Goal: Task Accomplishment & Management: Complete application form

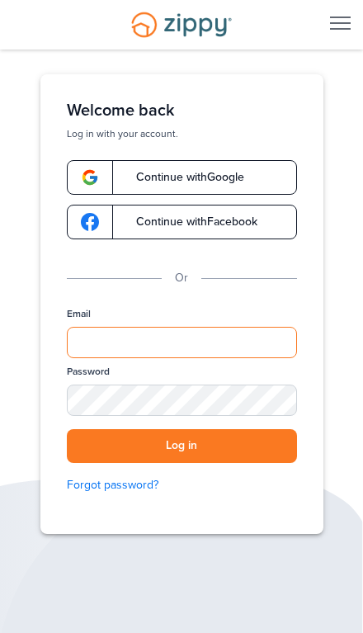
click at [159, 347] on input "Email" at bounding box center [182, 342] width 230 height 31
type input "**********"
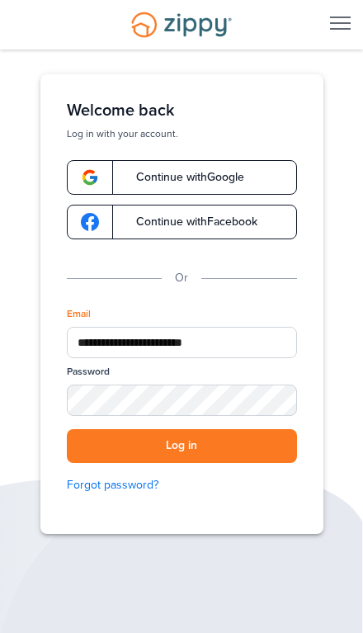
click at [182, 446] on button "Log in" at bounding box center [182, 446] width 230 height 34
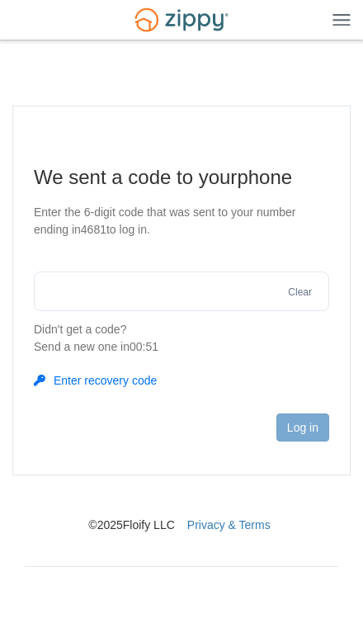
click at [87, 288] on input "text" at bounding box center [182, 292] width 296 height 40
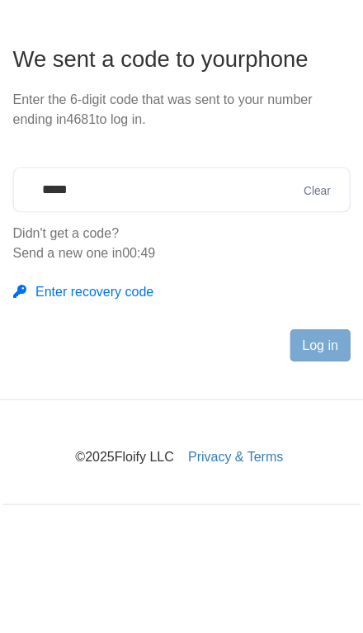
type input "******"
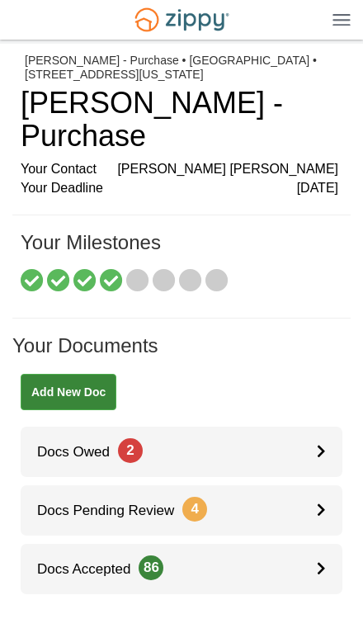
click at [311, 427] on link "Docs Owed 2" at bounding box center [182, 452] width 322 height 50
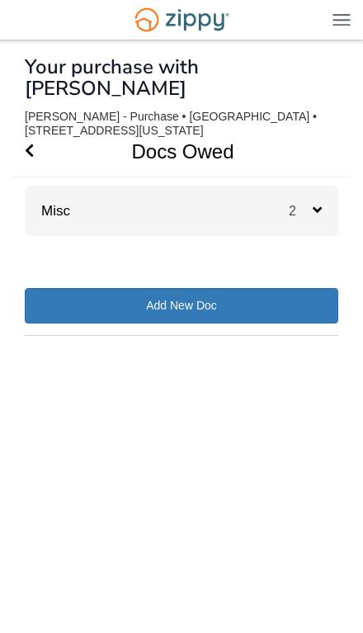
click at [330, 191] on div "2" at bounding box center [314, 211] width 50 height 50
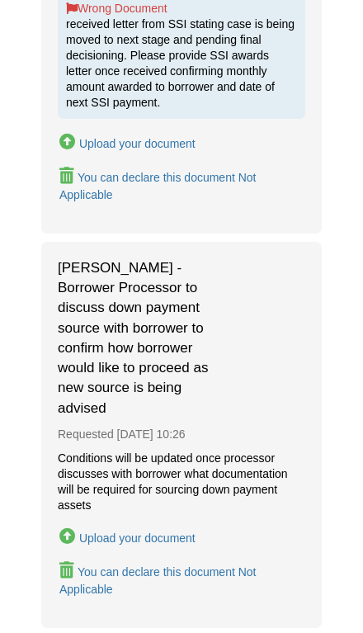
scroll to position [464, 0]
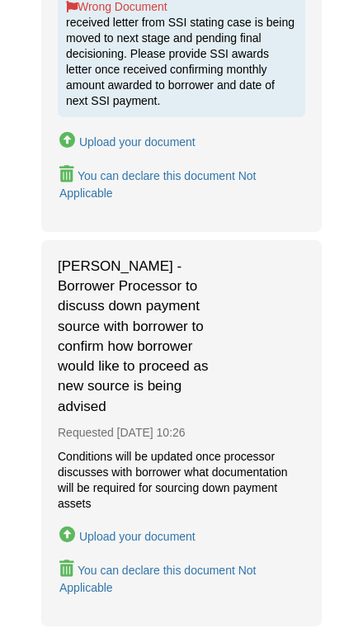
click at [72, 527] on icon "Upload Suzanne Stephens - Borrower Processor to discuss down payment source wit…" at bounding box center [67, 535] width 17 height 17
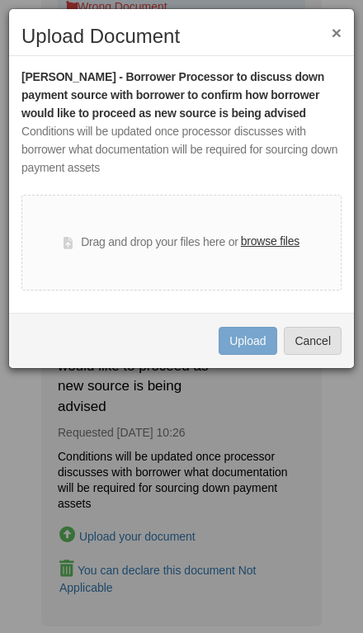
click at [339, 24] on button "×" at bounding box center [337, 32] width 10 height 17
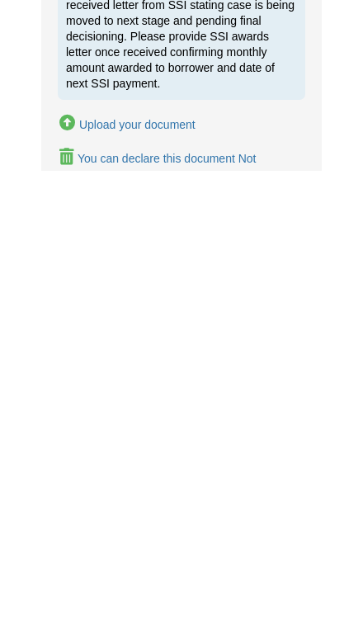
scroll to position [0, 0]
